Goal: Task Accomplishment & Management: Use online tool/utility

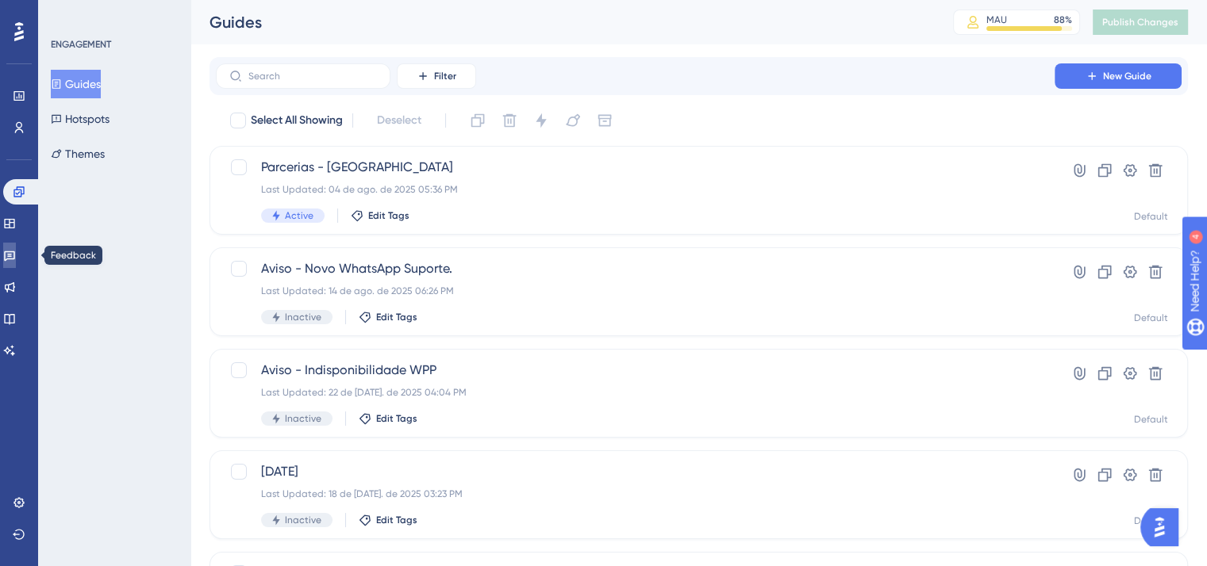
click at [16, 261] on icon at bounding box center [9, 255] width 13 height 13
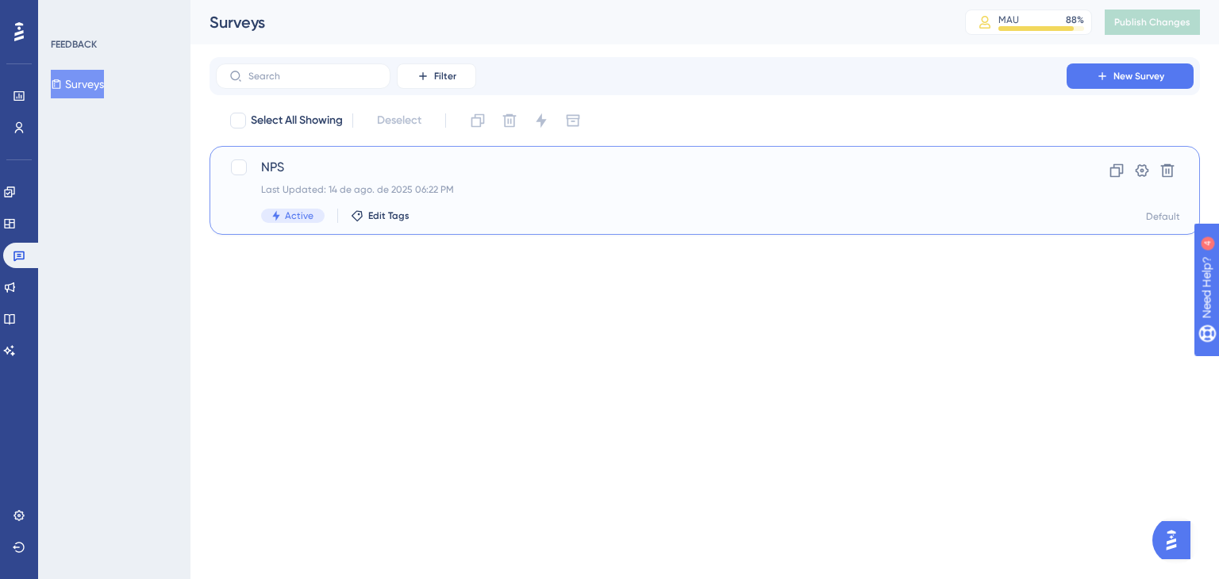
click at [600, 191] on div "Last Updated: 14 de ago. de 2025 06:22 PM" at bounding box center [641, 189] width 760 height 13
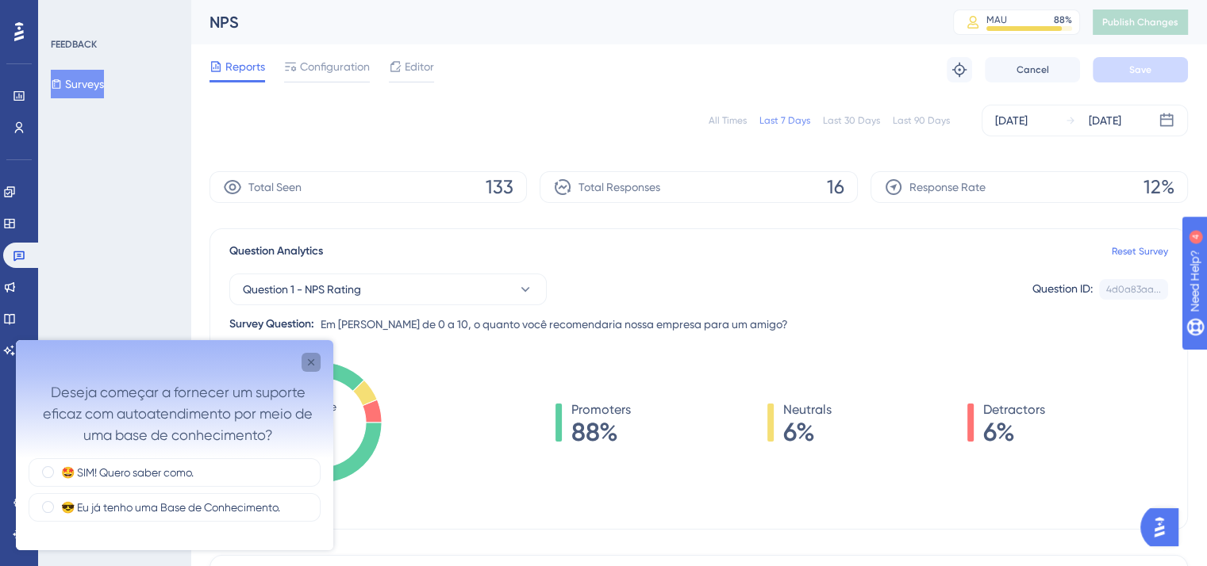
click at [309, 364] on icon "Close survey" at bounding box center [311, 362] width 6 height 6
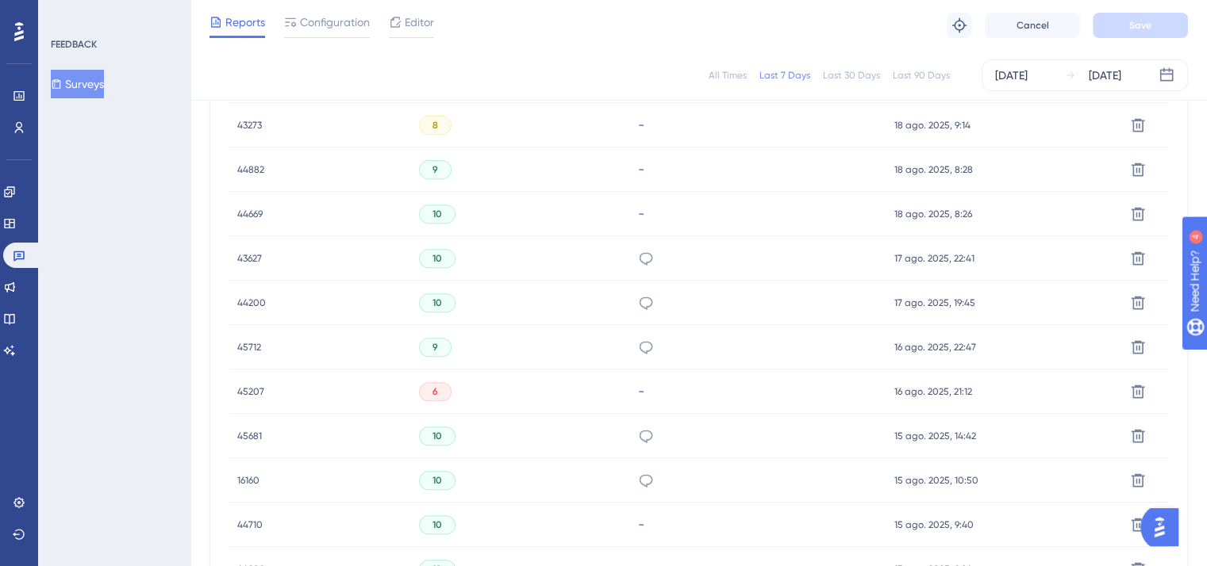
scroll to position [584, 12]
click at [425, 394] on div "6" at bounding box center [435, 391] width 33 height 19
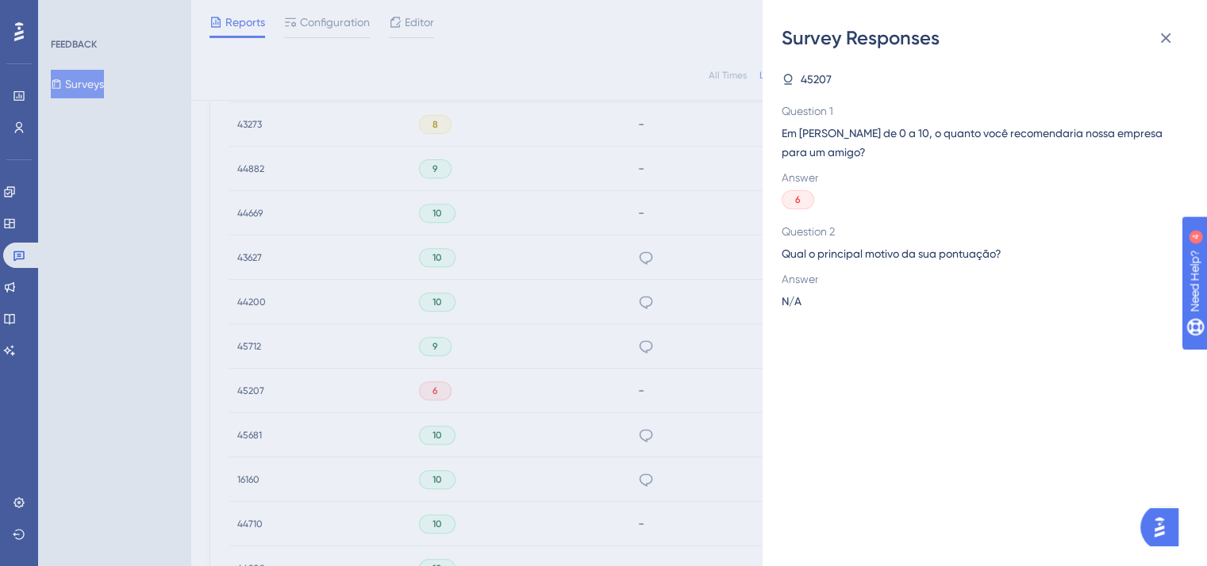
click at [551, 374] on div "Survey Responses 45207 Question 1 Em [PERSON_NAME] de 0 a 10, o quanto você rec…" at bounding box center [603, 283] width 1207 height 566
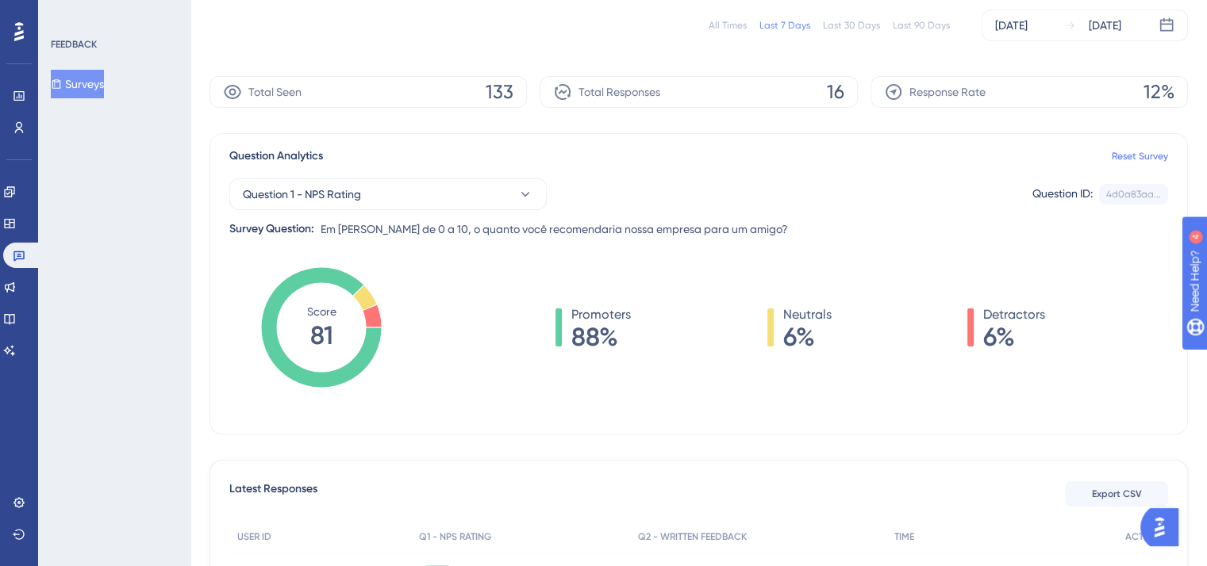
scroll to position [0, 12]
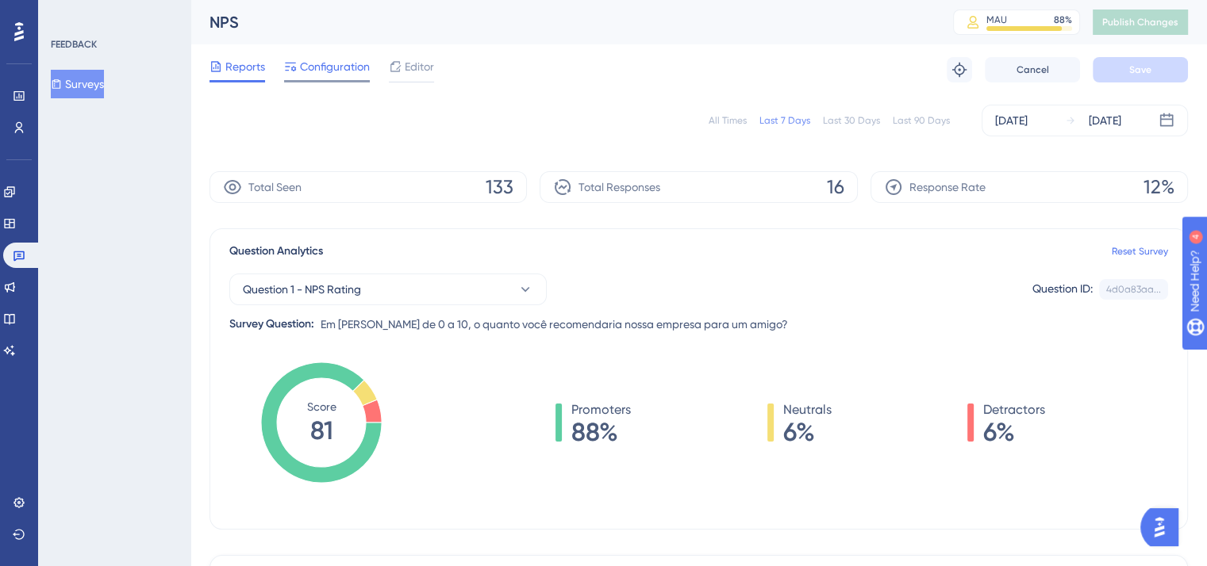
click at [330, 60] on span "Configuration" at bounding box center [335, 66] width 70 height 19
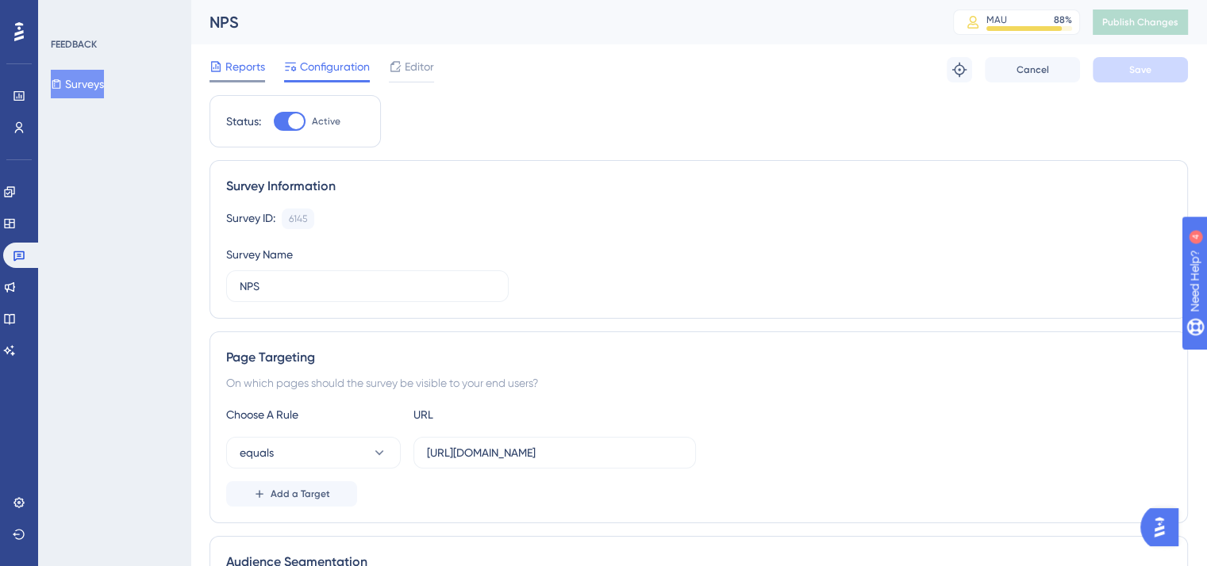
click at [247, 63] on span "Reports" at bounding box center [245, 66] width 40 height 19
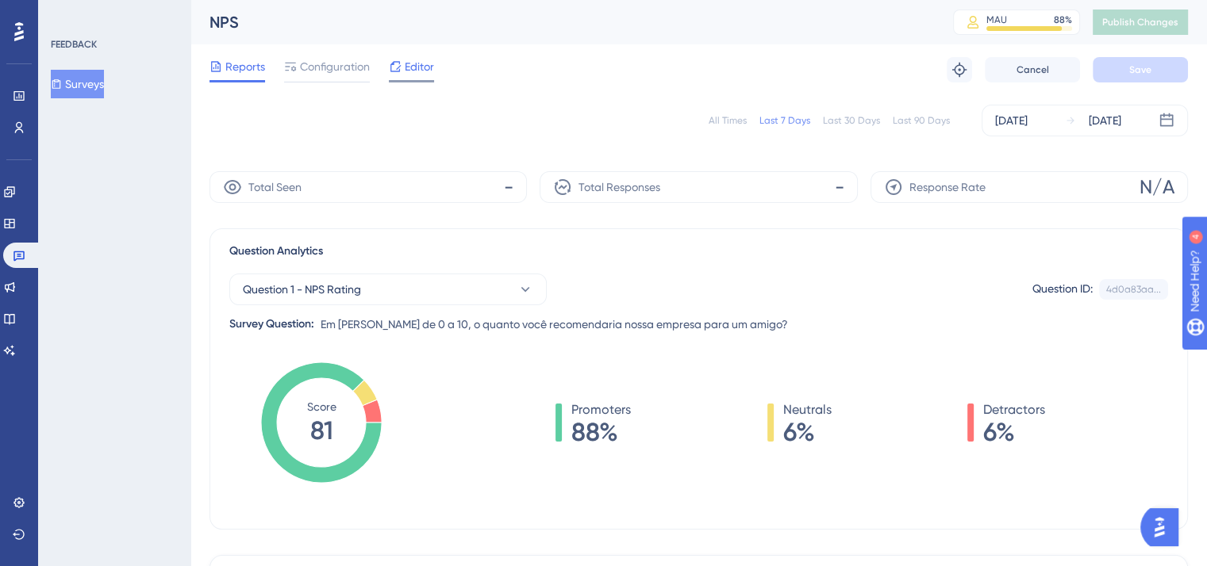
click at [397, 70] on icon at bounding box center [395, 66] width 13 height 13
click at [344, 75] on span "Configuration" at bounding box center [335, 66] width 70 height 19
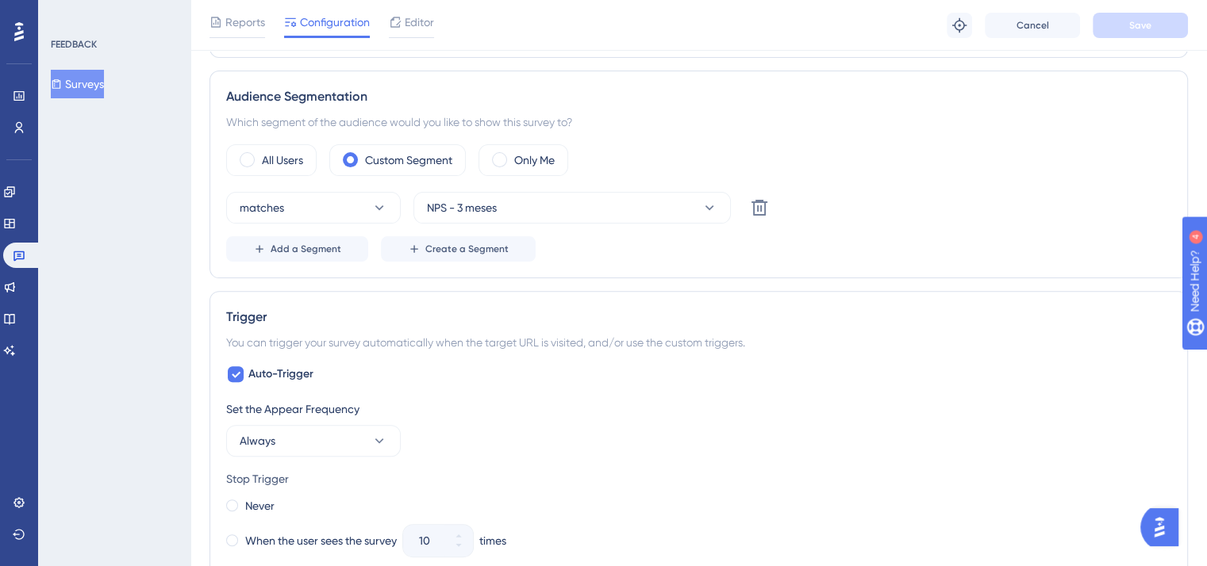
scroll to position [461, 0]
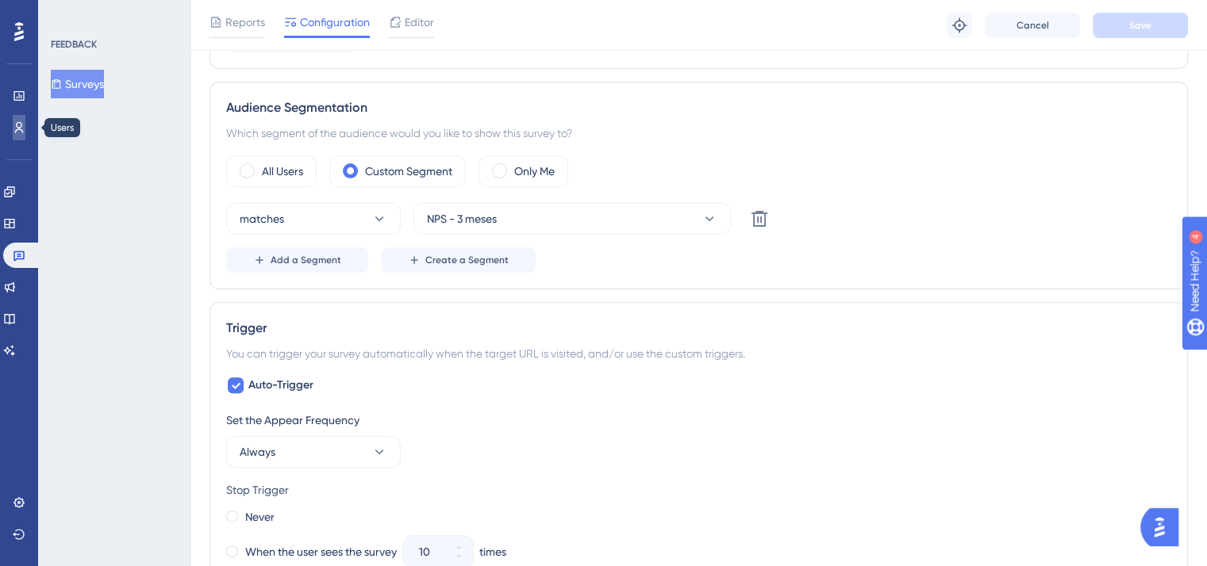
click at [20, 136] on link at bounding box center [19, 127] width 13 height 25
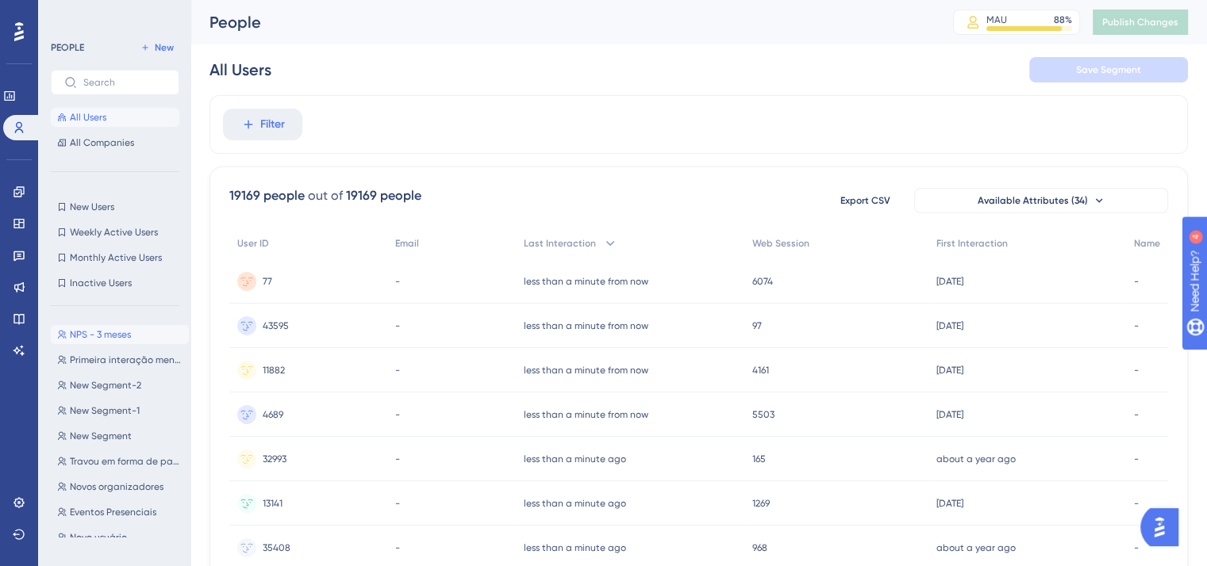
click at [105, 328] on button "NPS - 3 meses NPS - 3 meses" at bounding box center [120, 334] width 138 height 19
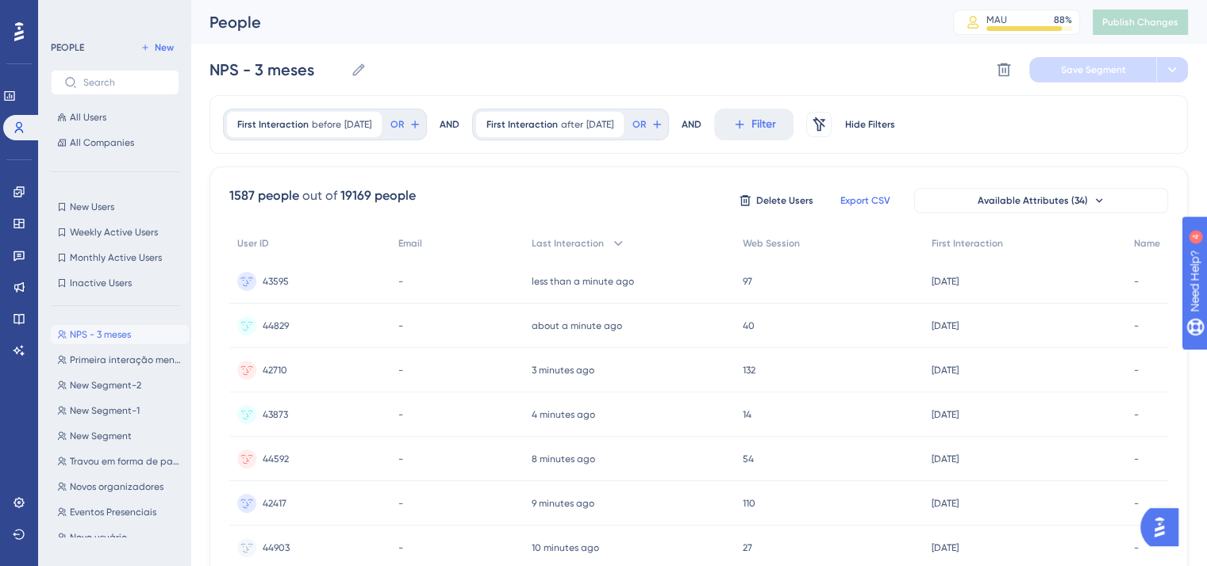
drag, startPoint x: 847, startPoint y: 216, endPoint x: 858, endPoint y: 209, distance: 13.2
click at [858, 209] on button "Export CSV" at bounding box center [864, 200] width 79 height 25
